Goal: Task Accomplishment & Management: Manage account settings

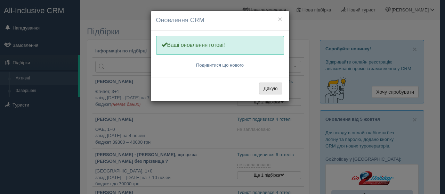
click at [279, 89] on button "Дякую" at bounding box center [270, 89] width 23 height 12
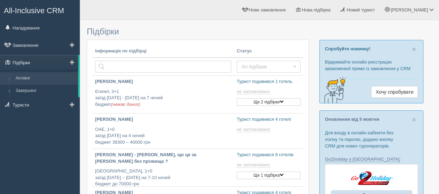
click at [36, 66] on link "Підбірки" at bounding box center [39, 62] width 78 height 15
click at [71, 108] on link at bounding box center [72, 104] width 15 height 15
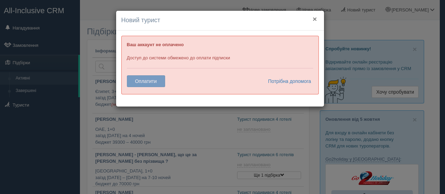
click at [315, 17] on button "×" at bounding box center [314, 18] width 4 height 7
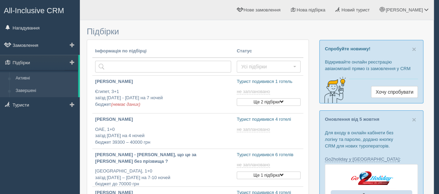
type input "2025-10-10 14:50"
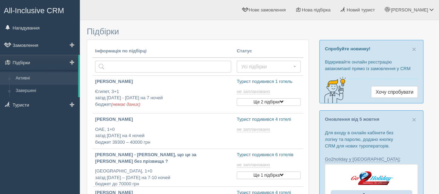
click at [39, 77] on link "Активні" at bounding box center [46, 78] width 66 height 13
click at [14, 88] on link "Завершені" at bounding box center [46, 91] width 66 height 13
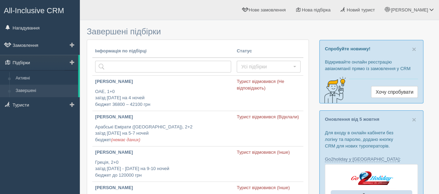
click at [29, 65] on link "Підбірки" at bounding box center [39, 62] width 78 height 15
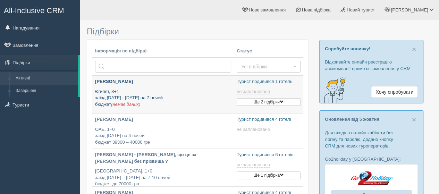
type input "[DATE] 14:50"
click at [197, 87] on div "Инна Омельченко Єгипет, 3+1 заїзд 1 - 12 листопада на 7 ночей бюджет (немає дан…" at bounding box center [163, 92] width 136 height 29
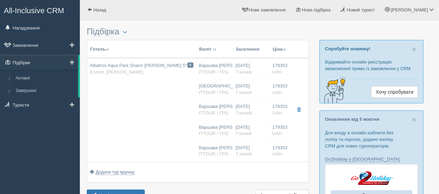
click at [39, 66] on link "Підбірки" at bounding box center [39, 62] width 78 height 15
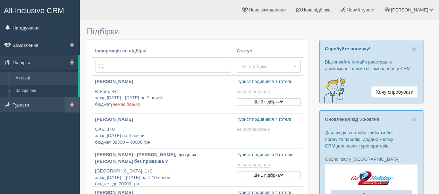
click at [71, 106] on span at bounding box center [72, 104] width 5 height 5
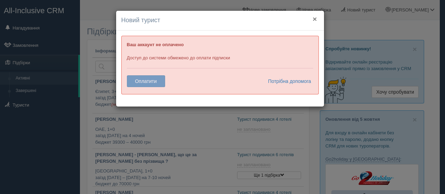
click at [313, 20] on button "×" at bounding box center [314, 18] width 4 height 7
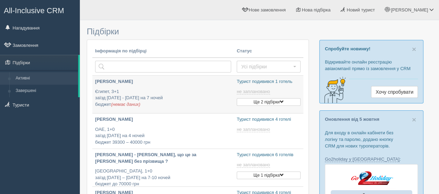
type input "[DATE] 14:50"
click at [43, 66] on link "Підбірки" at bounding box center [39, 62] width 78 height 15
click at [73, 61] on span at bounding box center [72, 62] width 5 height 5
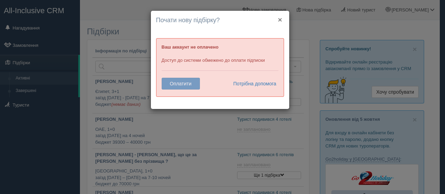
click at [278, 19] on button "×" at bounding box center [280, 19] width 4 height 7
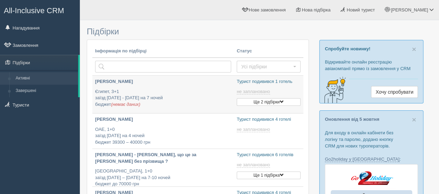
type input "[DATE] 14:50"
type input "[DATE] 13:40"
